Goal: Register for event/course

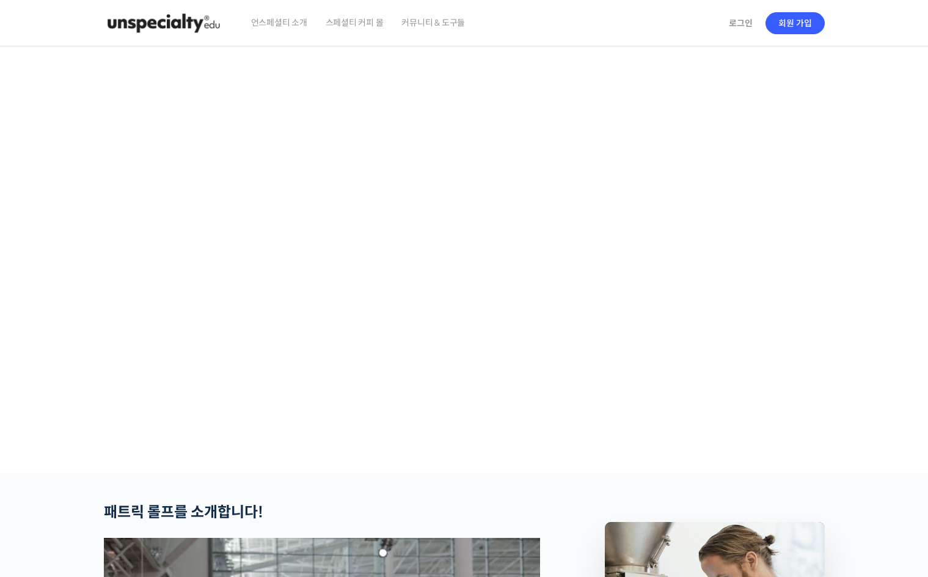
click at [136, 21] on img at bounding box center [164, 23] width 120 height 37
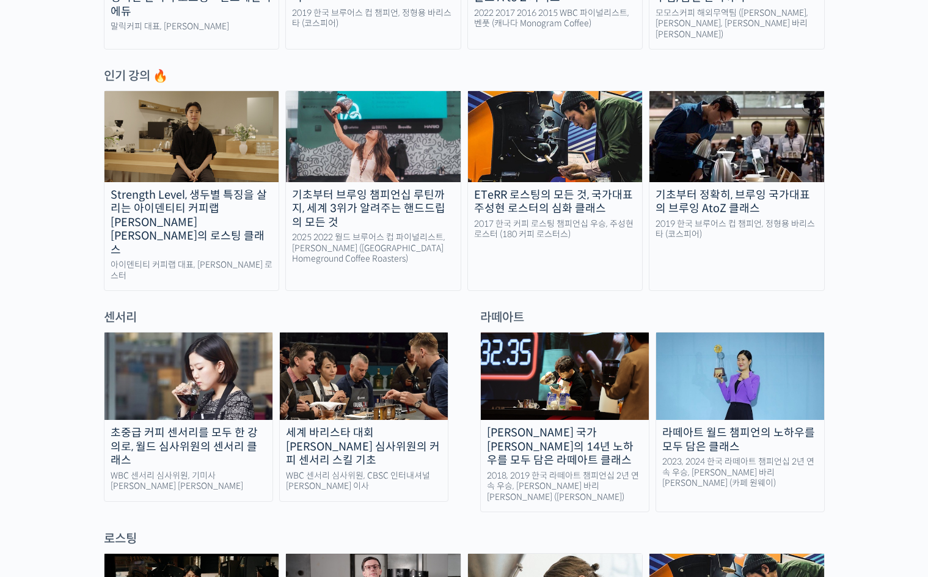
scroll to position [672, 0]
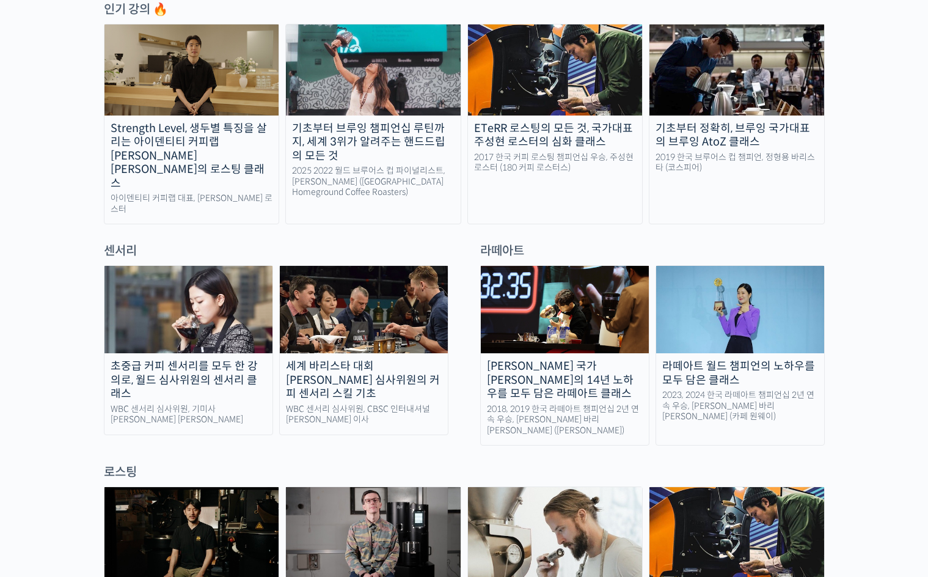
click at [514, 69] on img at bounding box center [555, 69] width 175 height 90
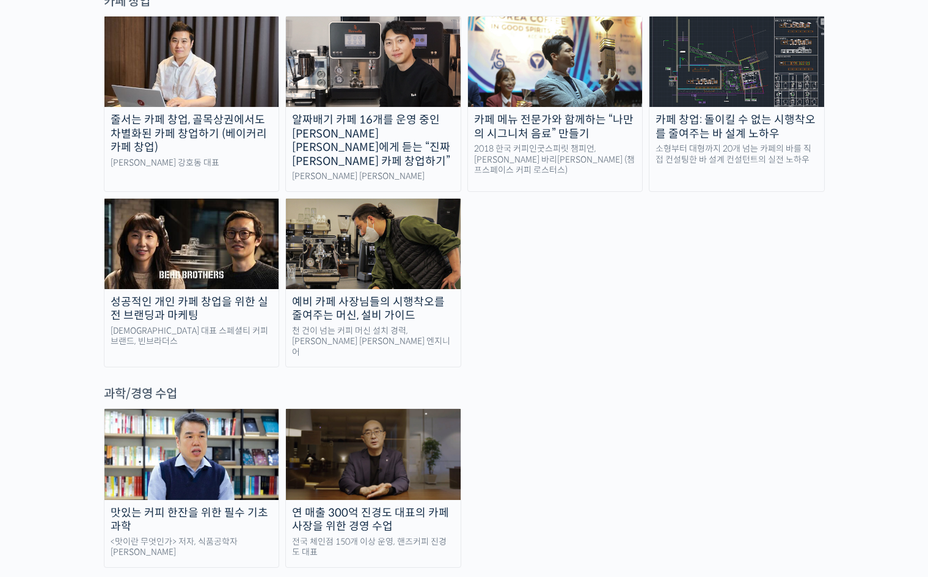
scroll to position [2566, 0]
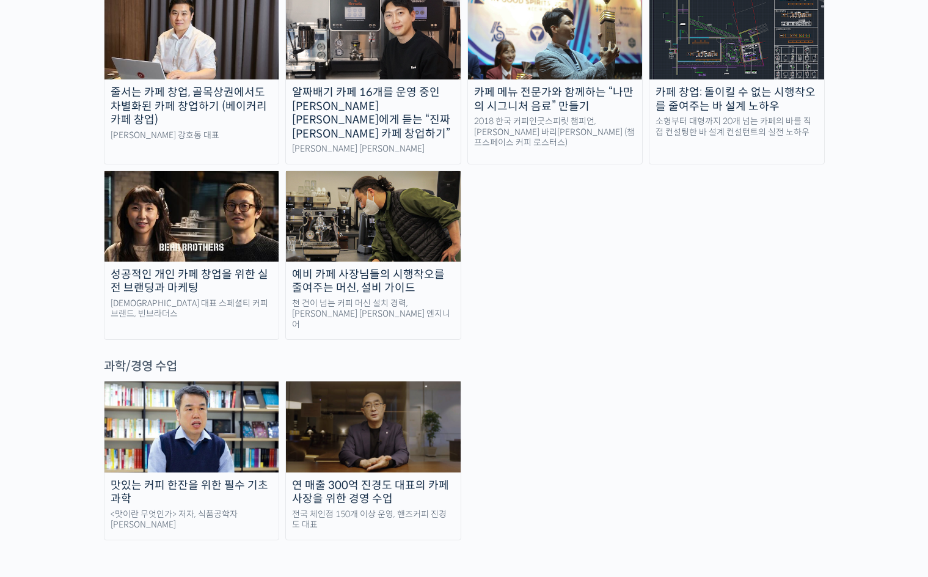
click at [392, 381] on img at bounding box center [373, 426] width 175 height 90
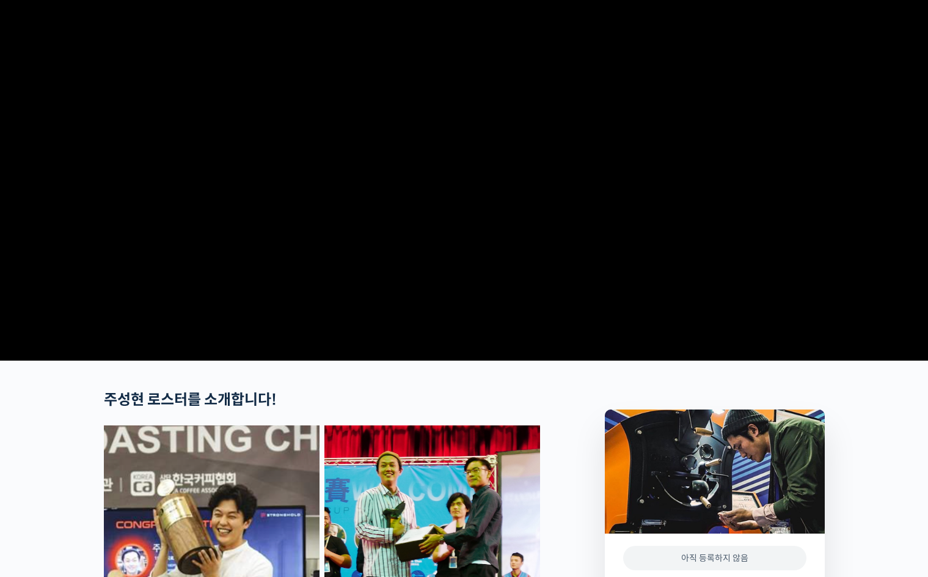
scroll to position [122, 0]
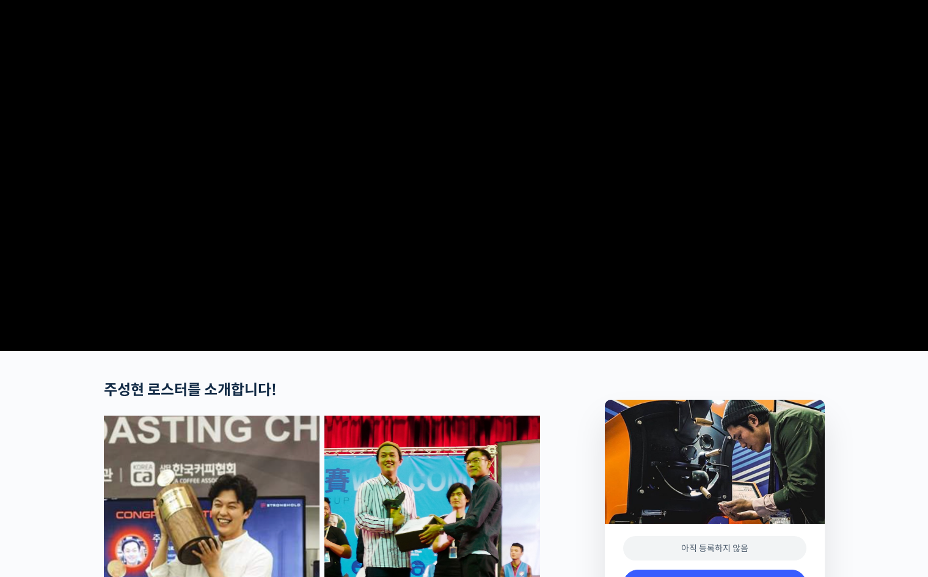
click at [413, 325] on video at bounding box center [464, 134] width 721 height 421
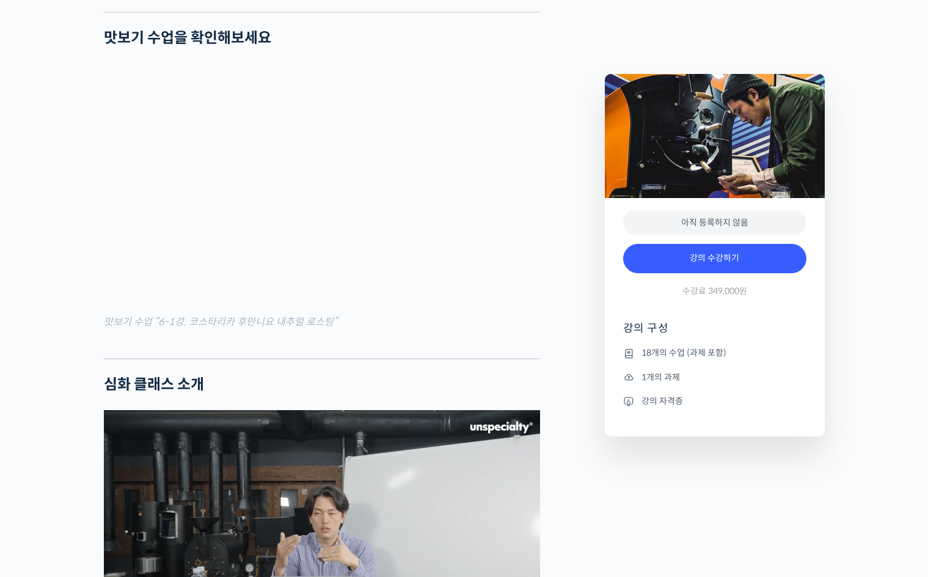
scroll to position [1283, 0]
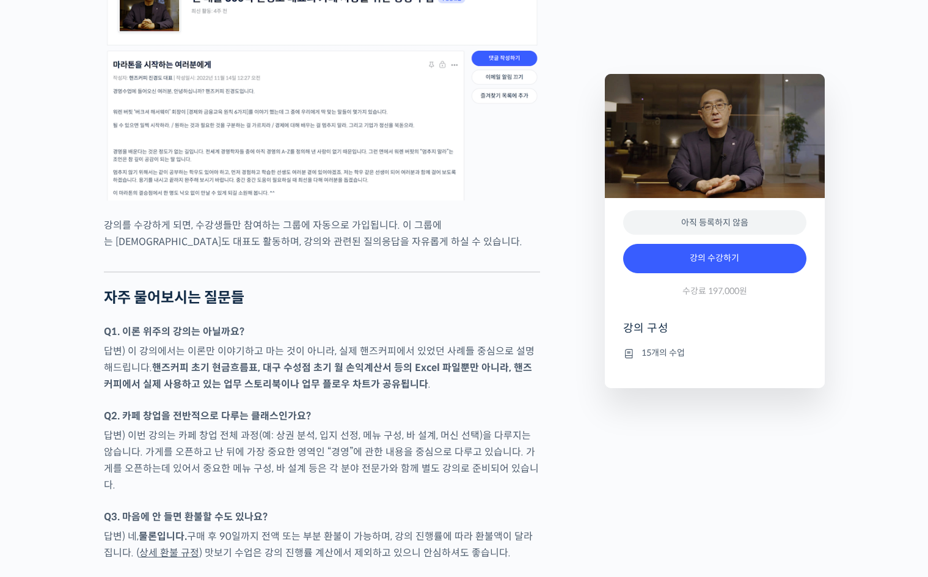
scroll to position [3848, 0]
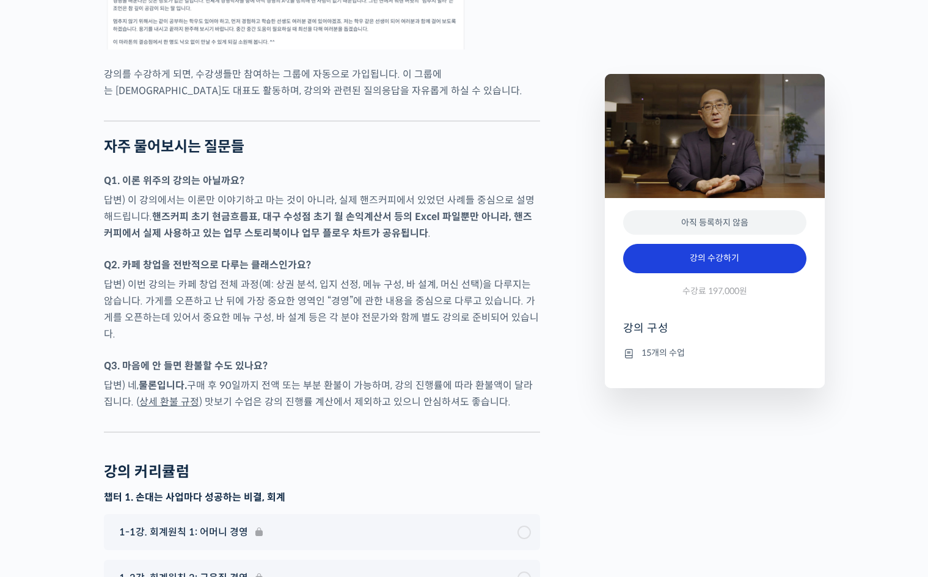
click at [685, 263] on link "강의 수강하기" at bounding box center [714, 258] width 183 height 29
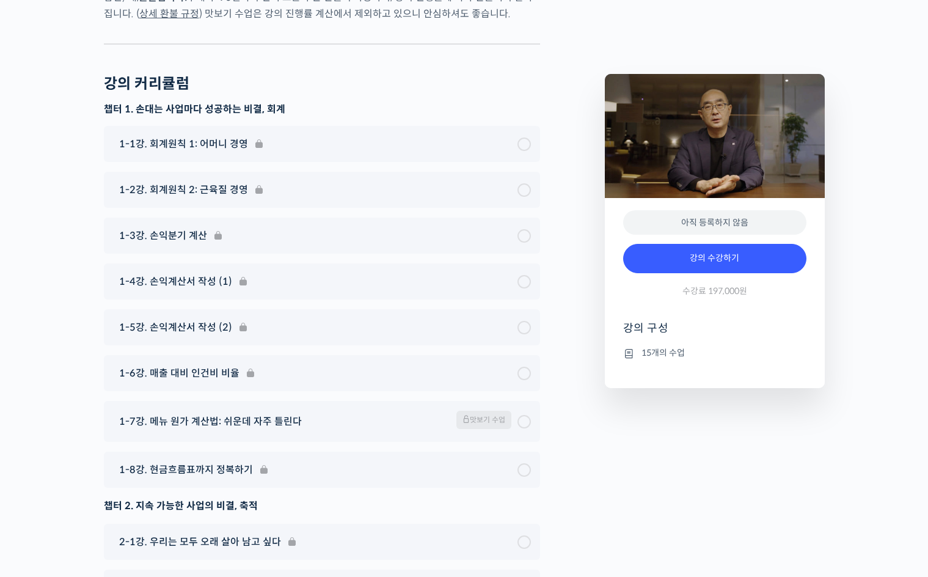
scroll to position [3932, 0]
